Goal: Complete application form

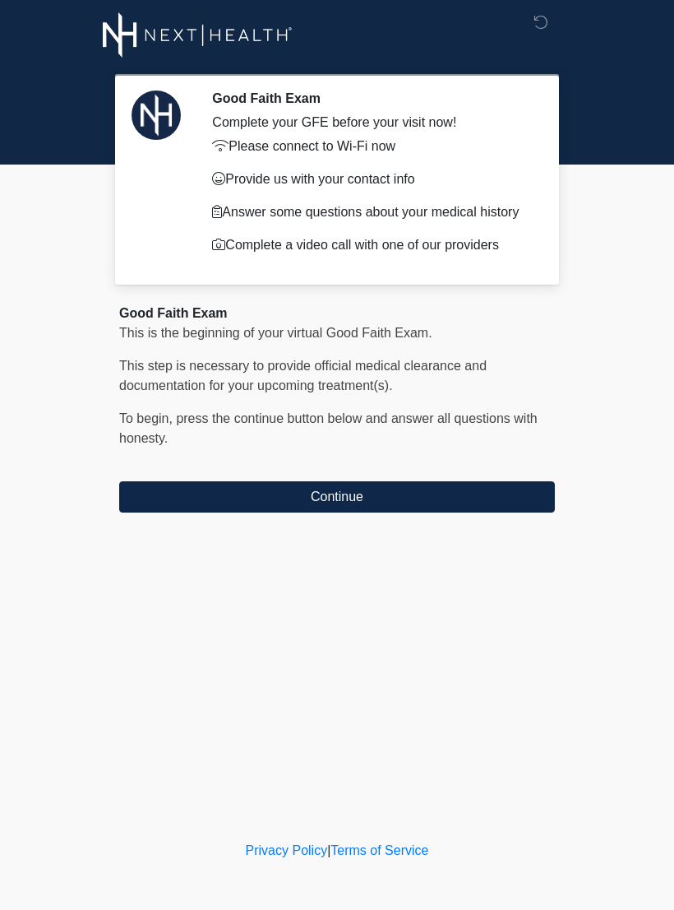
click at [273, 485] on button "Continue" at bounding box center [337, 496] width 436 height 31
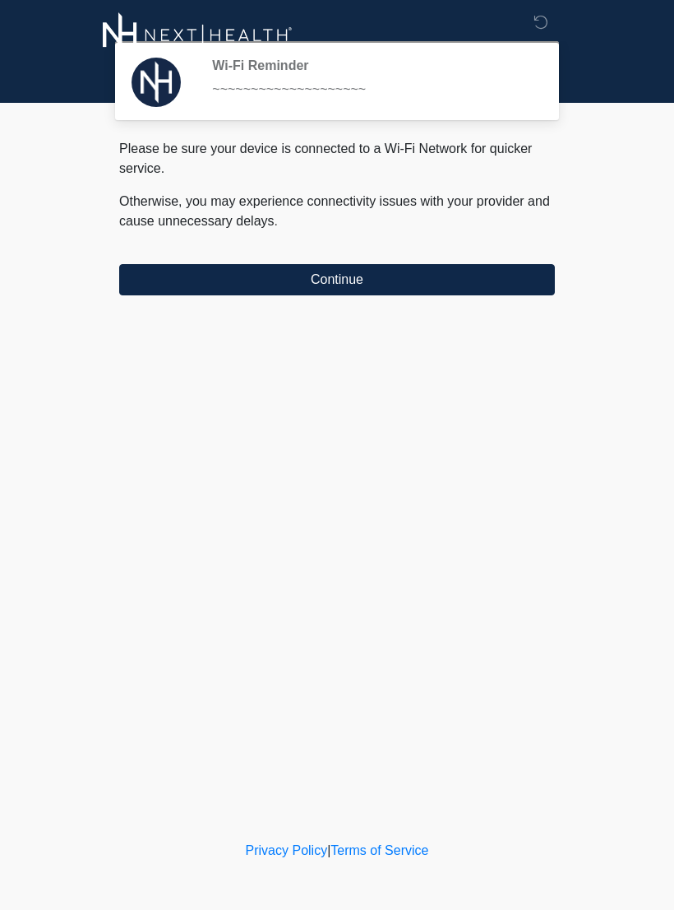
click at [273, 290] on button "Continue" at bounding box center [337, 279] width 436 height 31
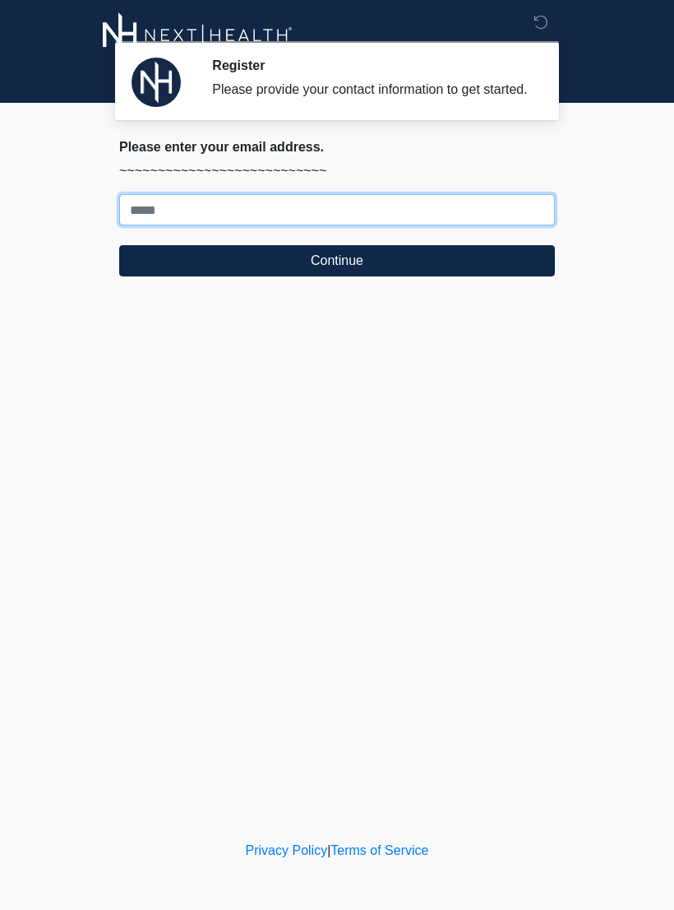
click at [286, 223] on input "Where should we email your treatment plan?" at bounding box center [337, 209] width 436 height 31
type input "**********"
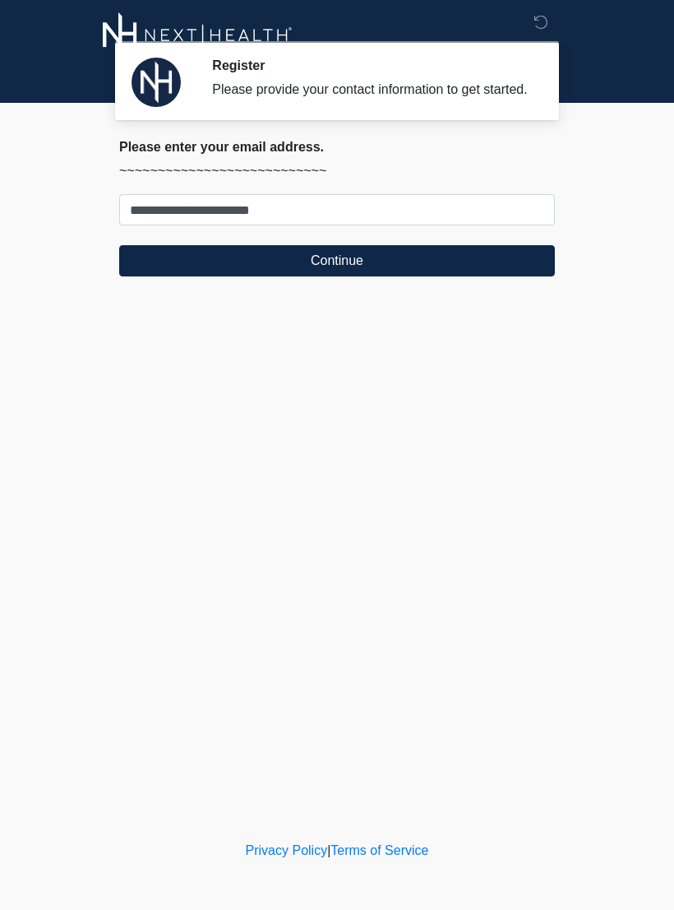
click at [349, 276] on button "Continue" at bounding box center [337, 260] width 436 height 31
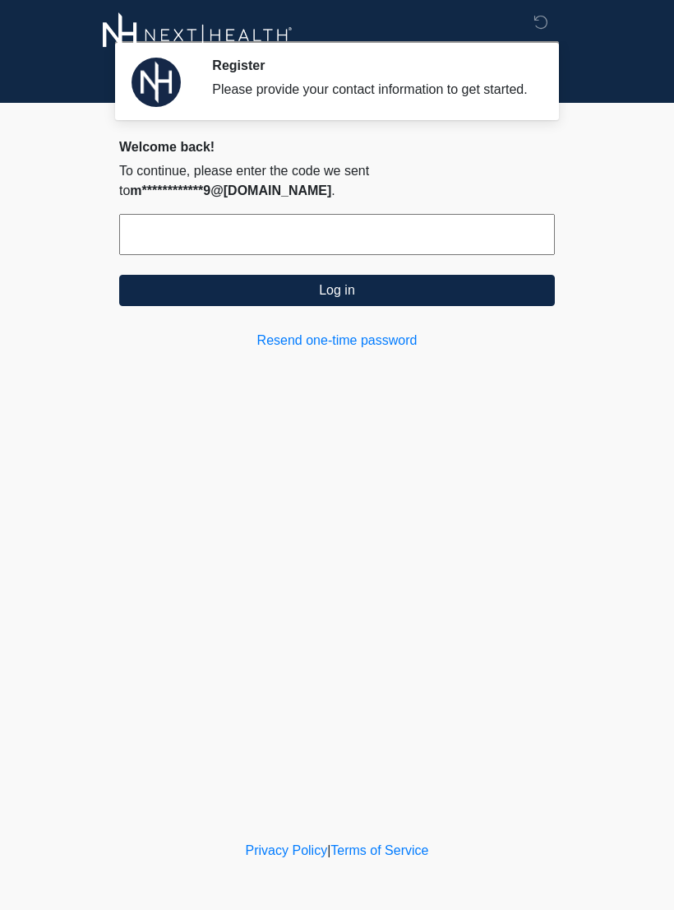
click at [324, 250] on input "text" at bounding box center [337, 234] width 436 height 41
type input "******"
click at [339, 306] on button "Log in" at bounding box center [337, 290] width 436 height 31
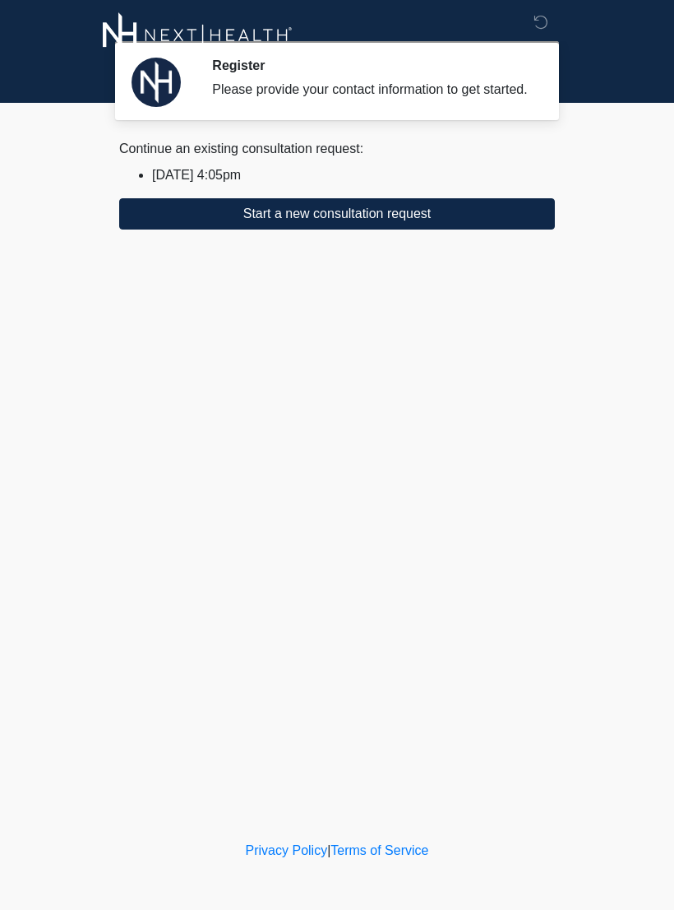
click at [361, 229] on button "Start a new consultation request" at bounding box center [337, 213] width 436 height 31
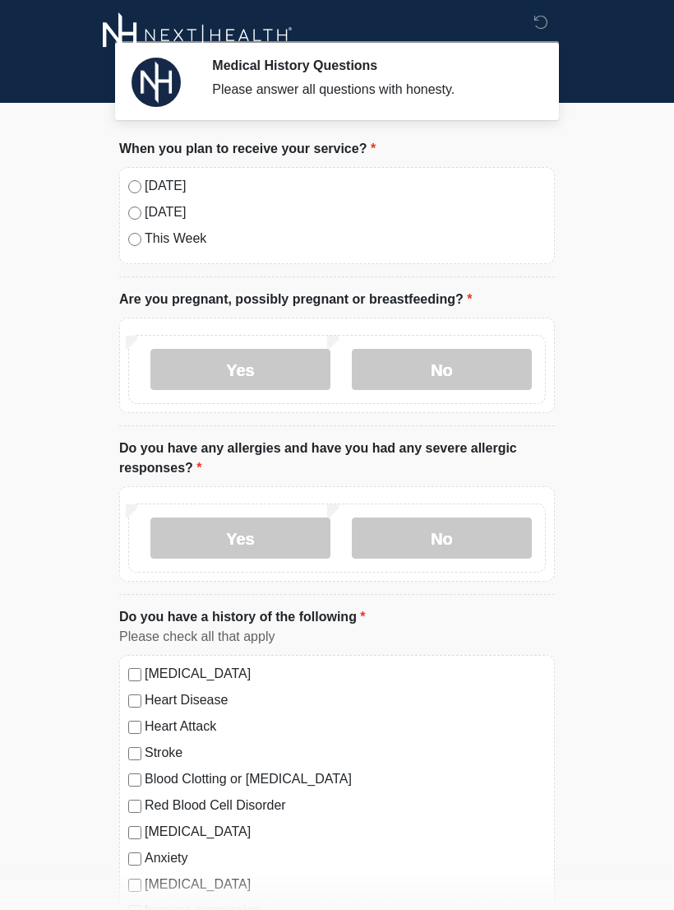
click at [466, 372] on label "No" at bounding box center [442, 369] width 180 height 41
click at [452, 545] on label "No" at bounding box center [442, 537] width 180 height 41
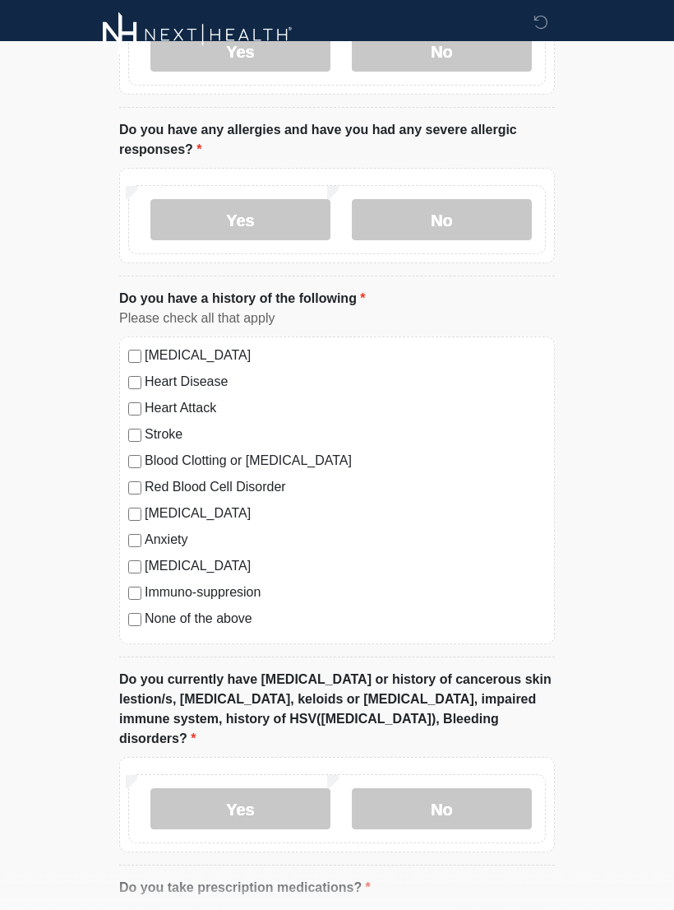
scroll to position [341, 0]
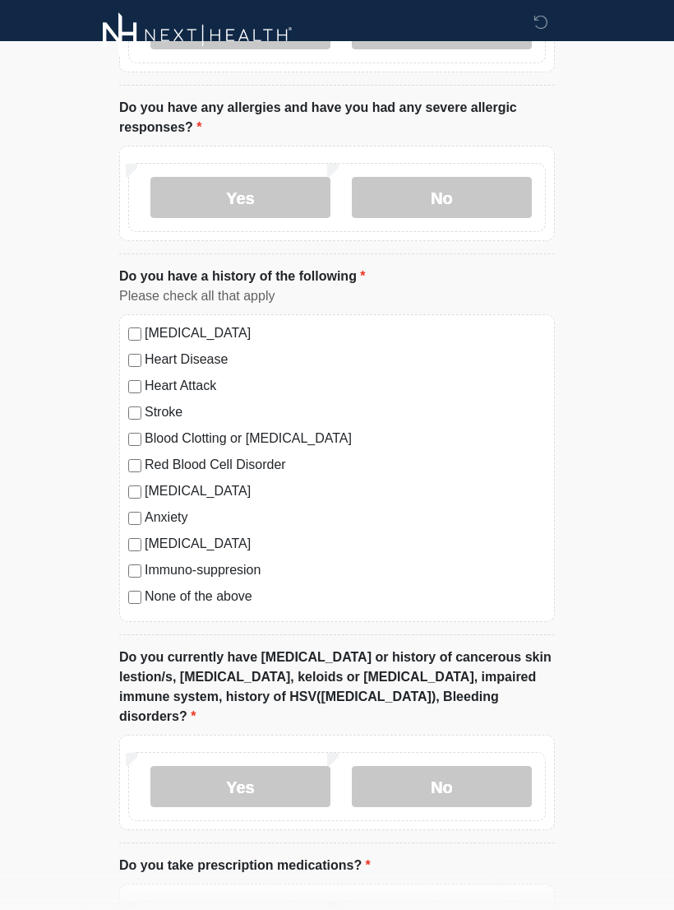
click at [447, 766] on label "No" at bounding box center [442, 786] width 180 height 41
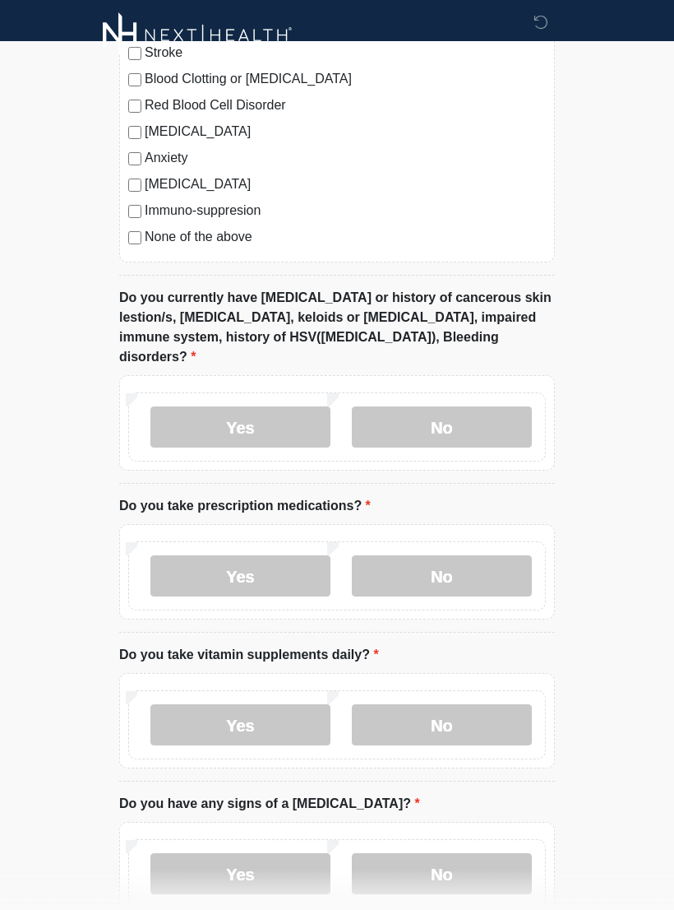
scroll to position [711, 0]
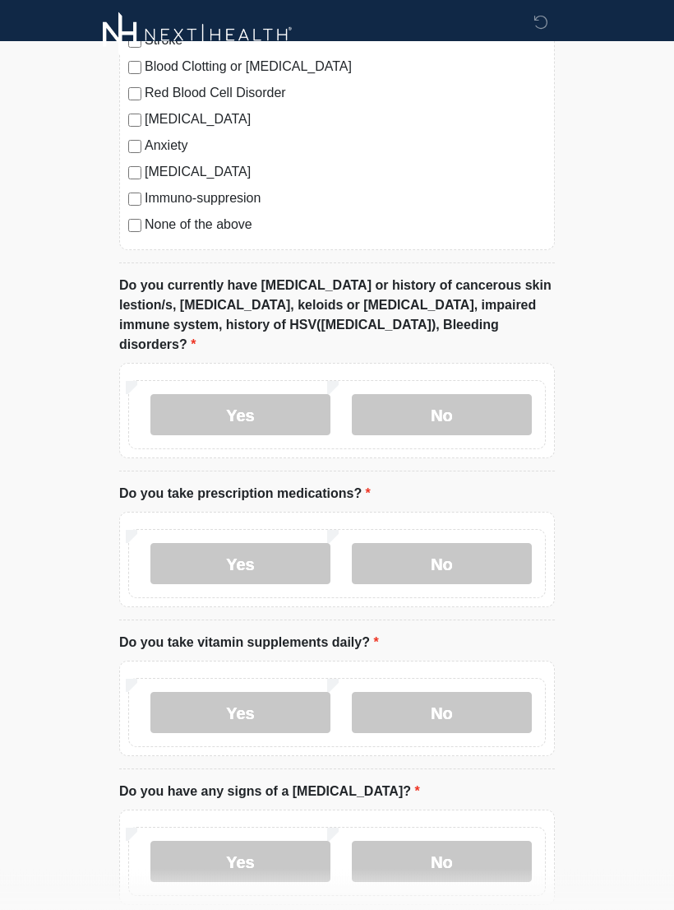
click at [239, 549] on label "Yes" at bounding box center [241, 564] width 180 height 41
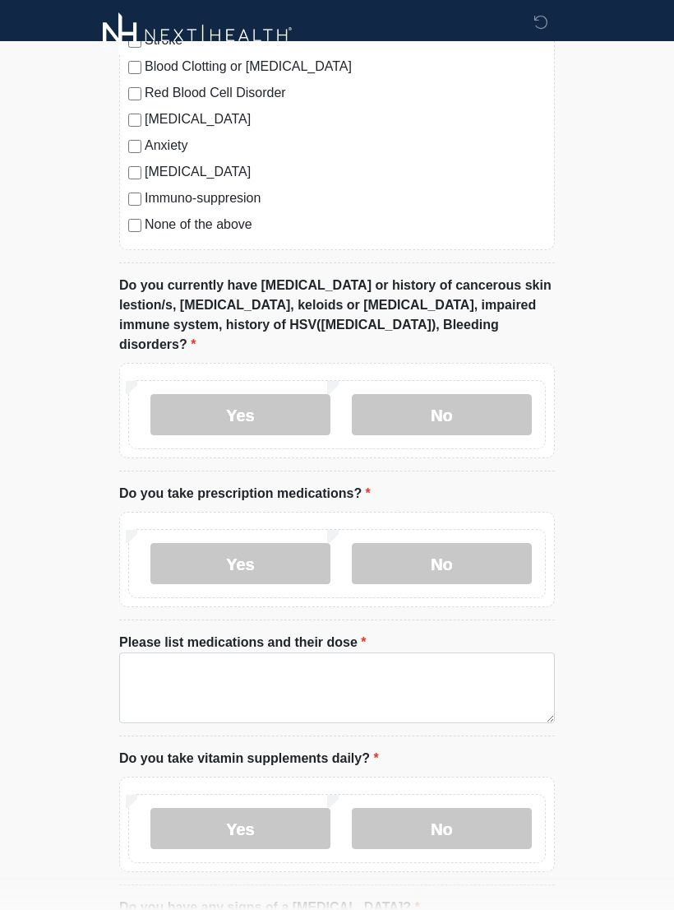
click at [439, 543] on label "No" at bounding box center [442, 563] width 180 height 41
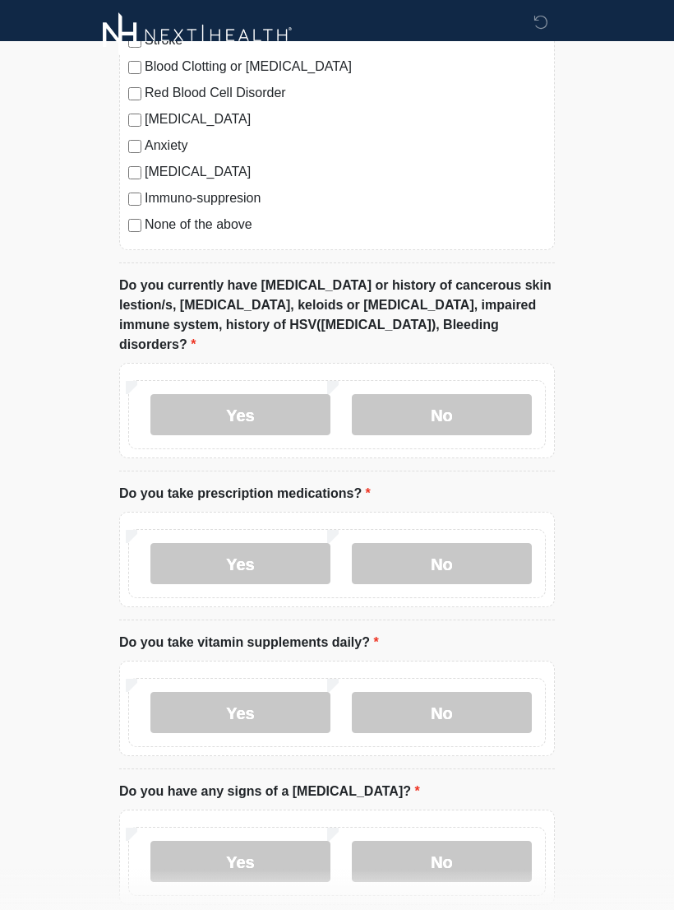
click at [463, 692] on label "No" at bounding box center [442, 712] width 180 height 41
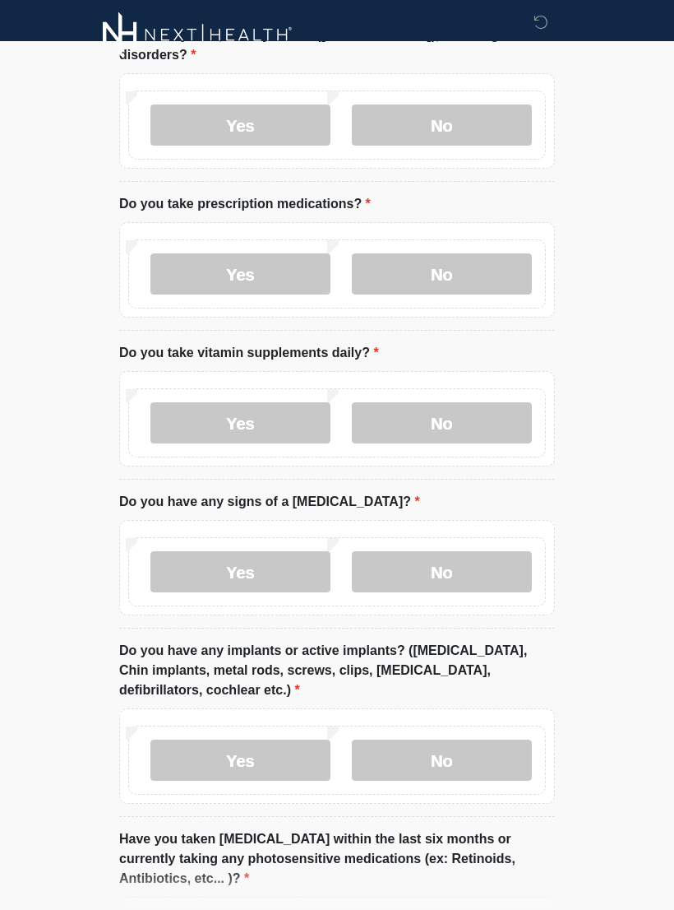
scroll to position [1002, 0]
click at [454, 551] on label "No" at bounding box center [442, 571] width 180 height 41
click at [452, 739] on label "No" at bounding box center [442, 759] width 180 height 41
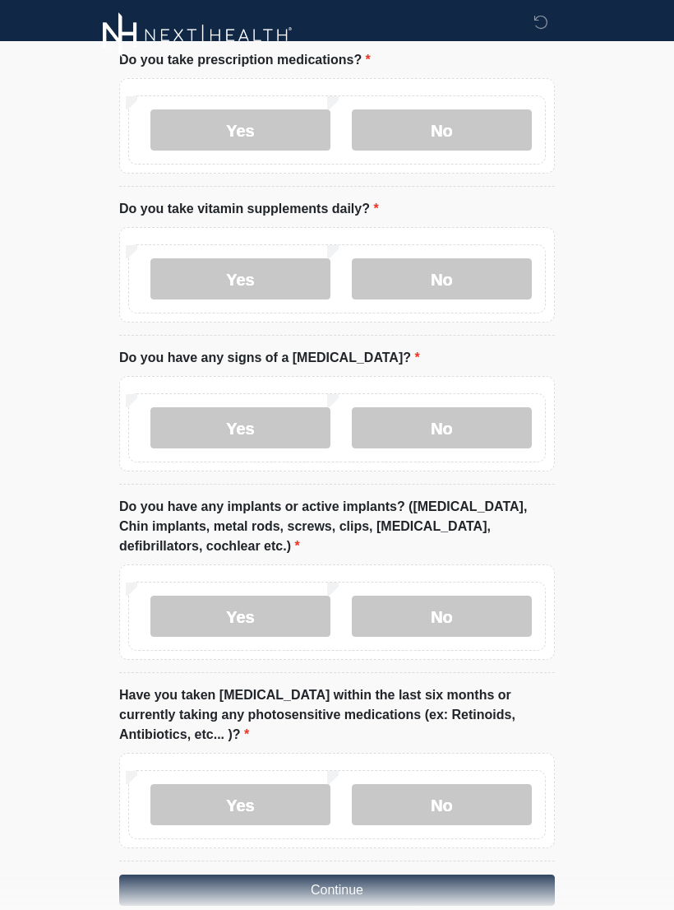
scroll to position [1181, 0]
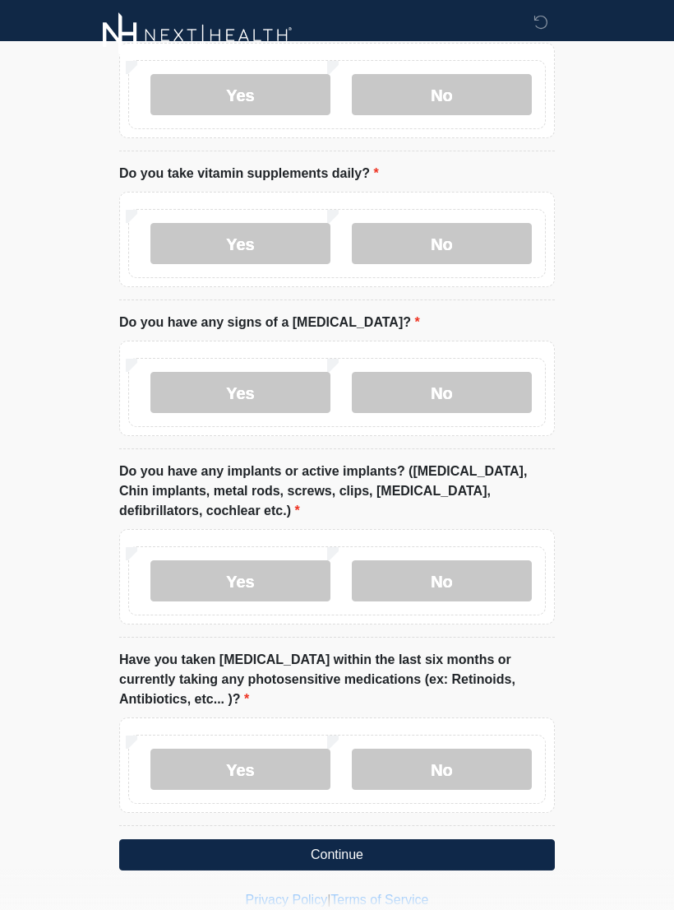
click at [441, 749] on label "No" at bounding box center [442, 769] width 180 height 41
click at [355, 839] on button "Continue" at bounding box center [337, 854] width 436 height 31
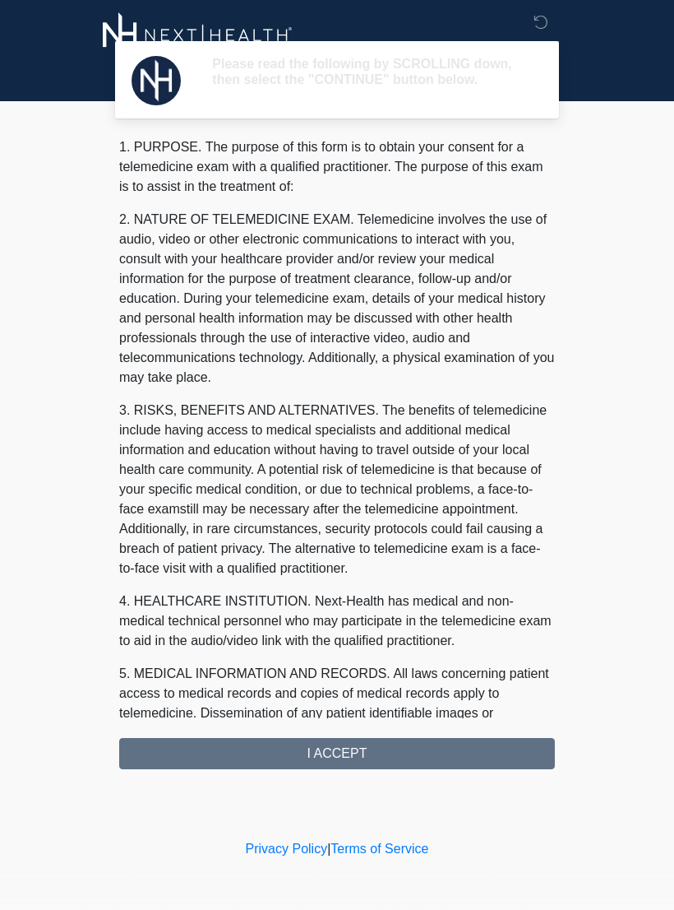
scroll to position [0, 0]
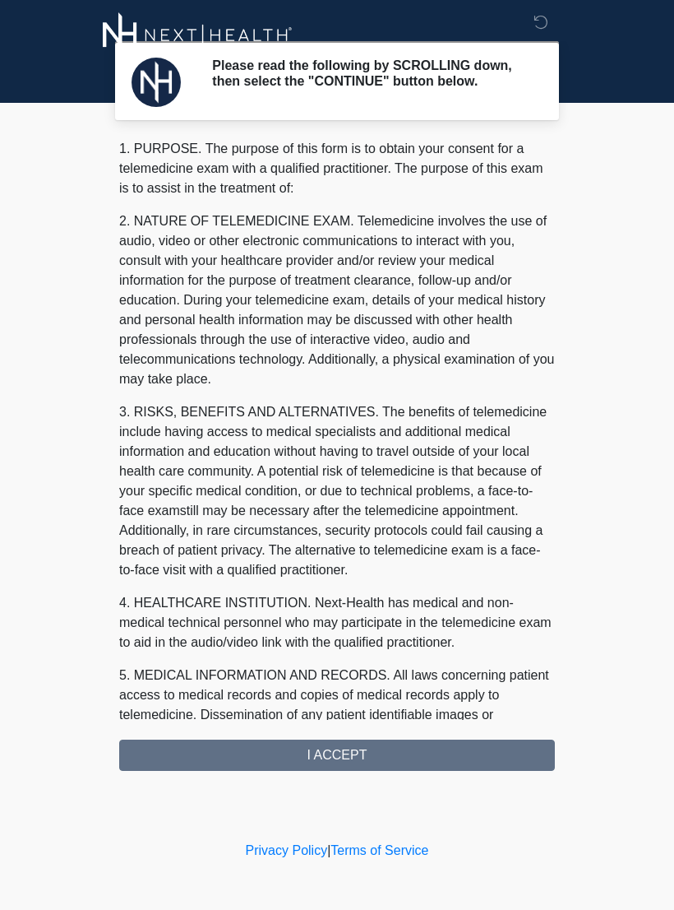
click at [361, 765] on div "1. PURPOSE. The purpose of this form is to obtain your consent for a telemedici…" at bounding box center [337, 455] width 436 height 632
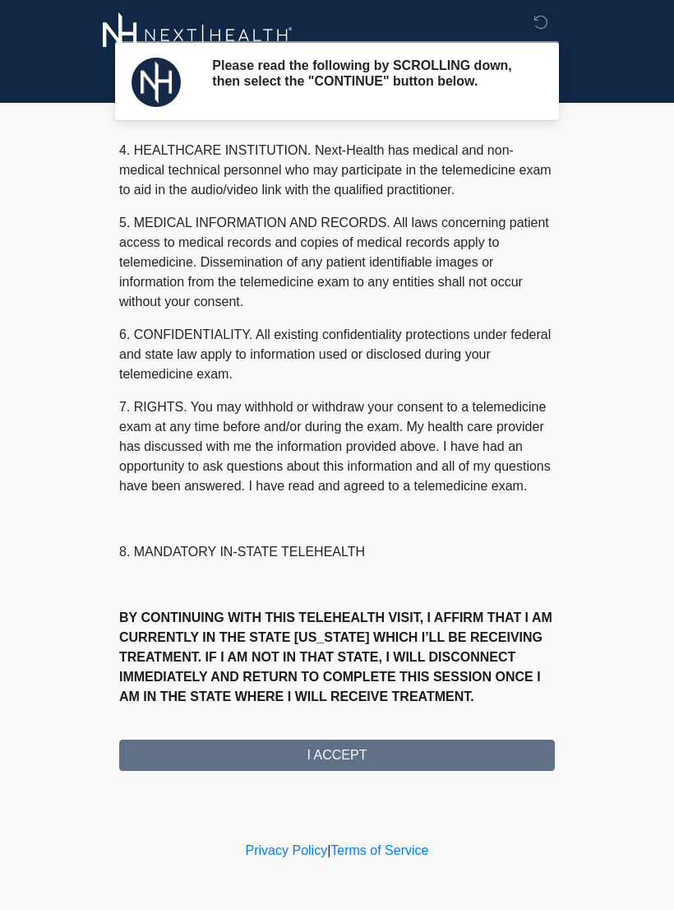
scroll to position [472, 0]
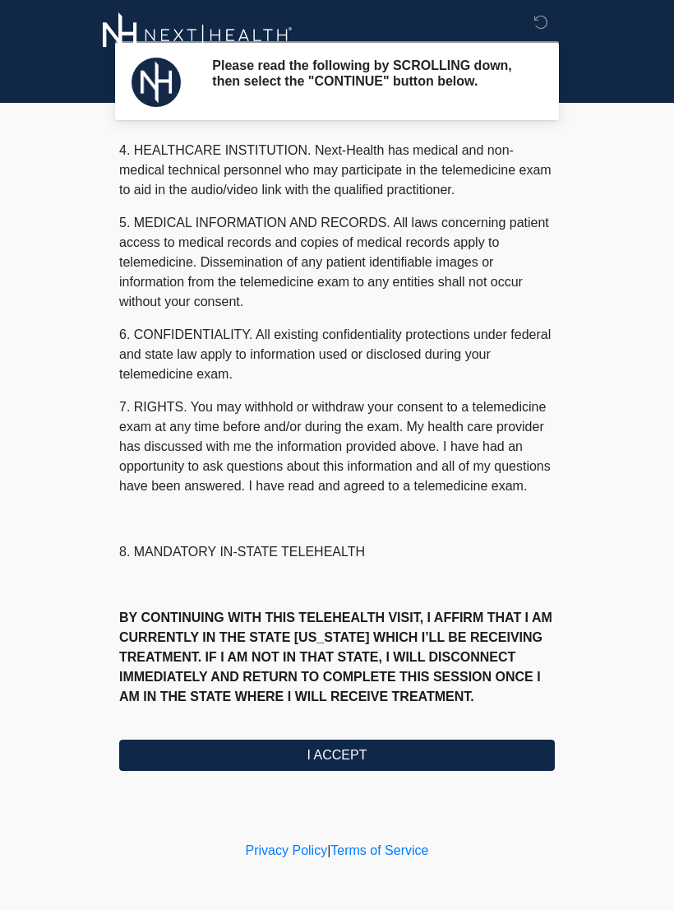
click at [357, 770] on button "I ACCEPT" at bounding box center [337, 754] width 436 height 31
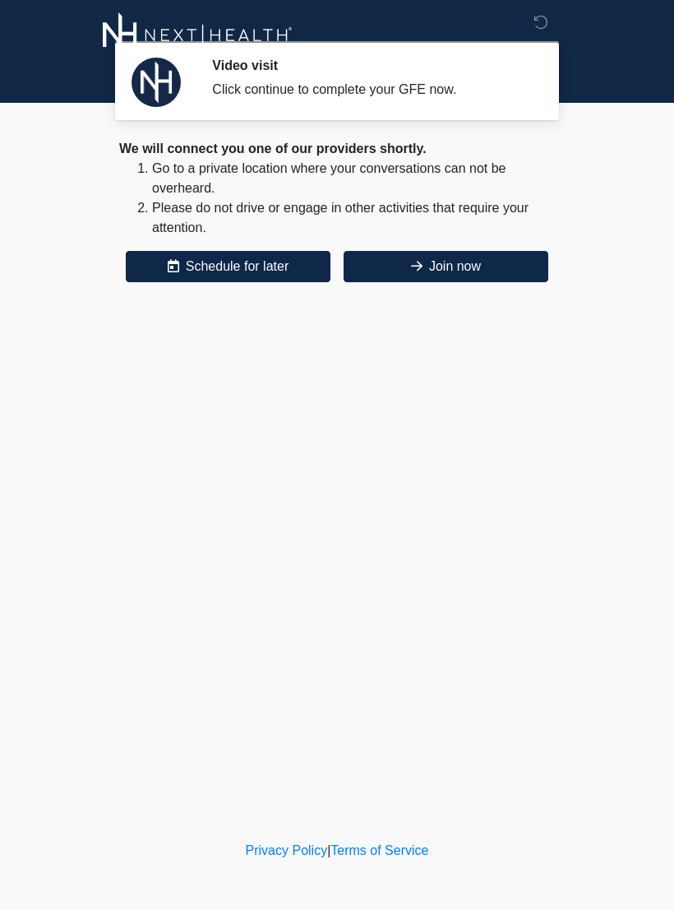
click at [468, 269] on button "Join now" at bounding box center [446, 266] width 205 height 31
